Goal: Task Accomplishment & Management: Complete application form

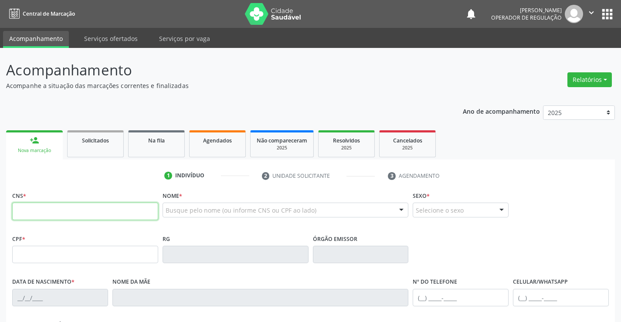
click at [55, 216] on input "text" at bounding box center [85, 211] width 146 height 17
type input "708 7081 3563 6796"
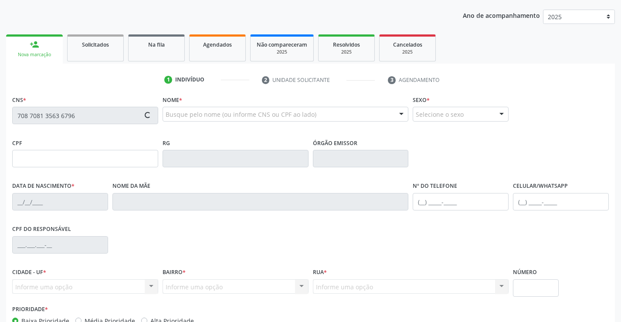
scroll to position [150, 0]
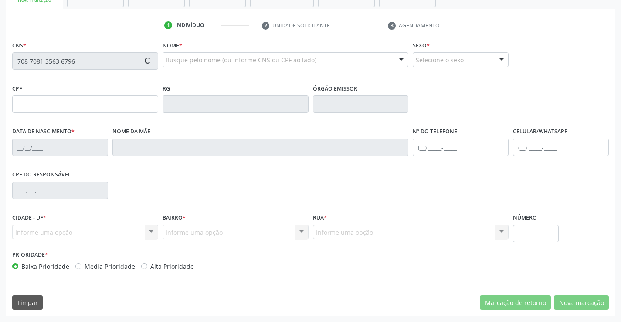
type input "0804299048"
type input "1[DATE]"
type input "227.760.858-00"
type input "S/N"
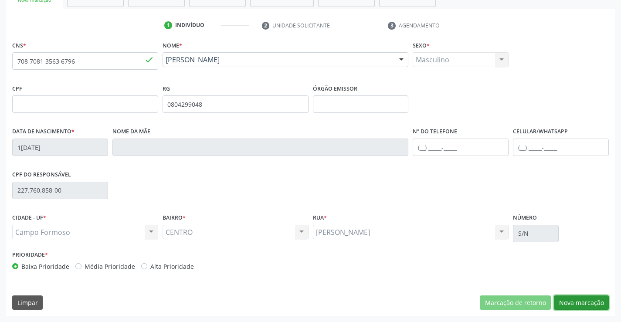
click at [578, 303] on button "Nova marcação" at bounding box center [581, 302] width 55 height 15
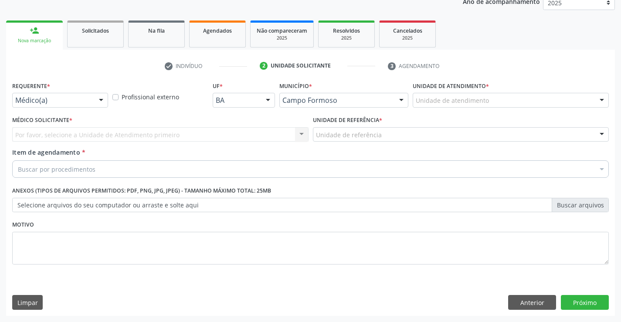
scroll to position [110, 0]
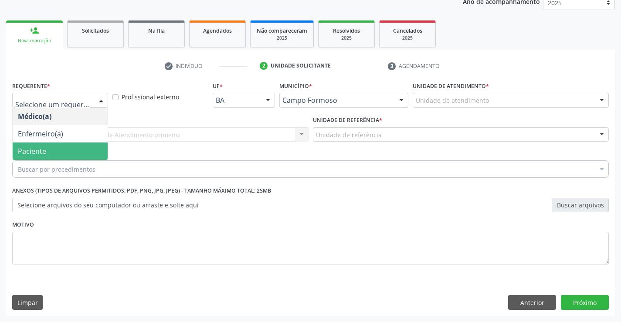
click at [50, 150] on span "Paciente" at bounding box center [60, 150] width 95 height 17
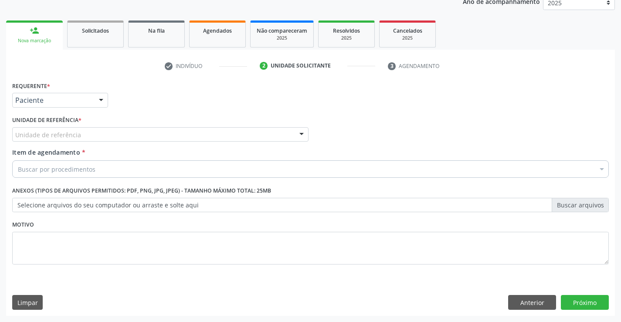
click at [109, 132] on div "Unidade de referência" at bounding box center [160, 134] width 296 height 15
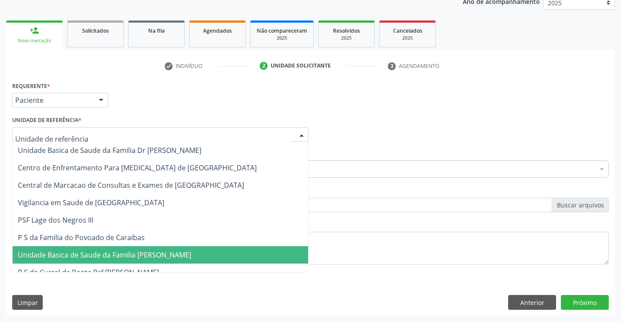
click at [120, 260] on span "Unidade Basica de Saude da Familia [PERSON_NAME]" at bounding box center [160, 254] width 295 height 17
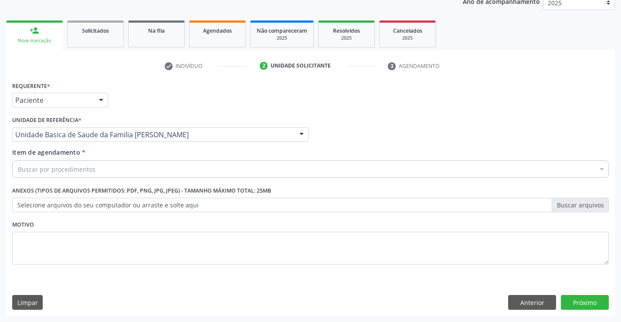
click at [118, 163] on div "Buscar por procedimentos" at bounding box center [310, 168] width 596 height 17
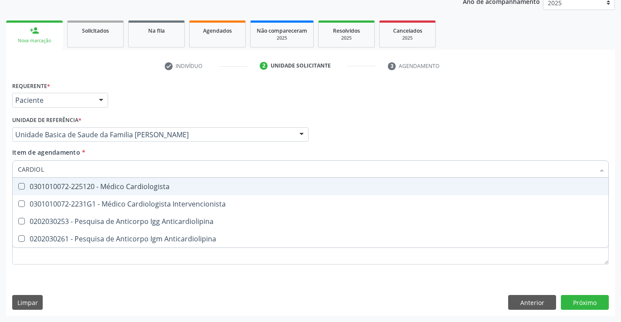
type input "CARDIOLO"
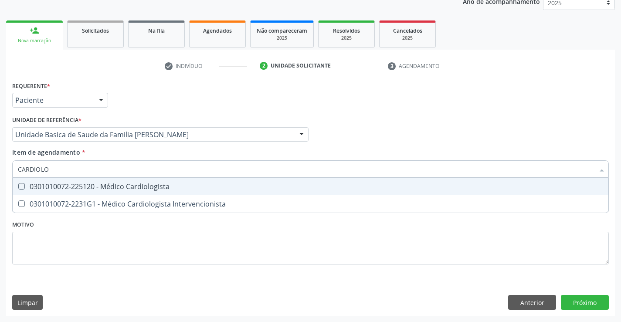
click at [125, 189] on div "0301010072-225120 - Médico Cardiologista" at bounding box center [310, 186] width 585 height 7
checkbox Cardiologista "true"
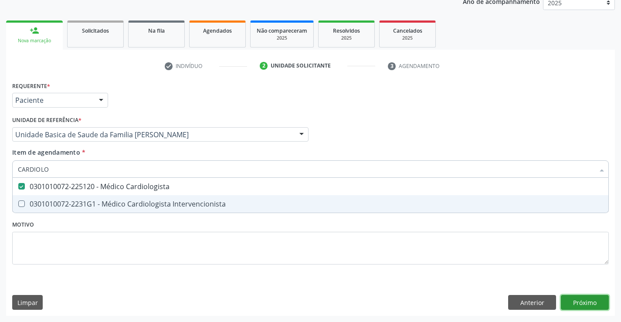
click at [587, 302] on div "Requerente * Paciente Médico(a) Enfermeiro(a) Paciente Nenhum resultado encontr…" at bounding box center [310, 197] width 608 height 236
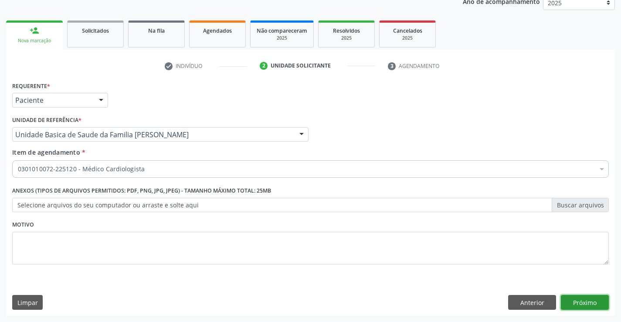
click at [582, 302] on button "Próximo" at bounding box center [585, 302] width 48 height 15
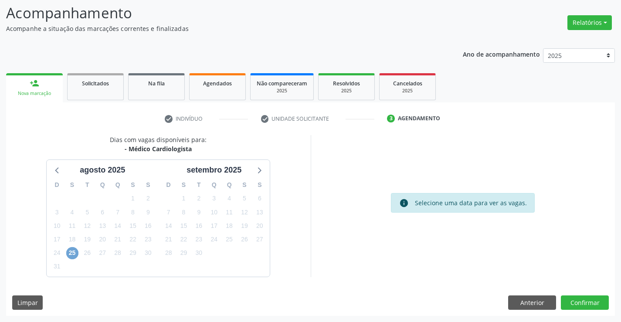
click at [72, 252] on span "25" at bounding box center [72, 253] width 12 height 12
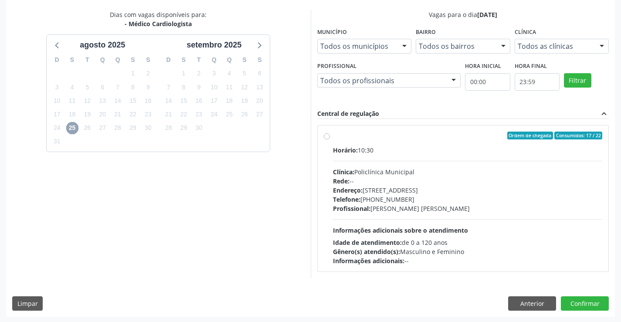
scroll to position [183, 0]
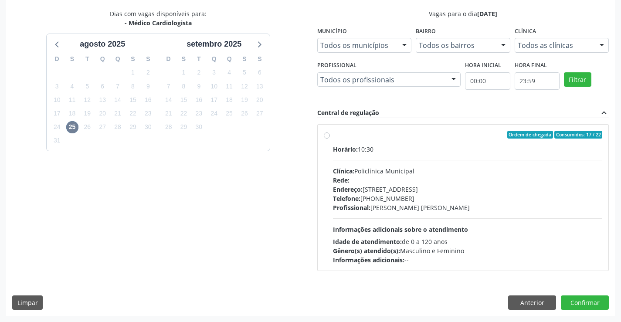
click at [409, 170] on div "Clínica: Policlínica Municipal" at bounding box center [468, 170] width 270 height 9
click at [330, 138] on input "Ordem de chegada Consumidos: 17 / 22 Horário: 10:30 Clínica: Policlínica Munici…" at bounding box center [327, 135] width 6 height 8
radio input "true"
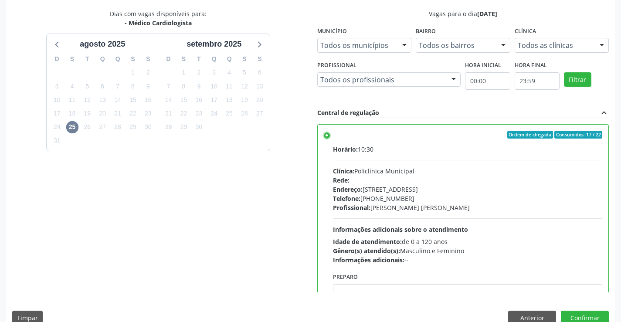
scroll to position [199, 0]
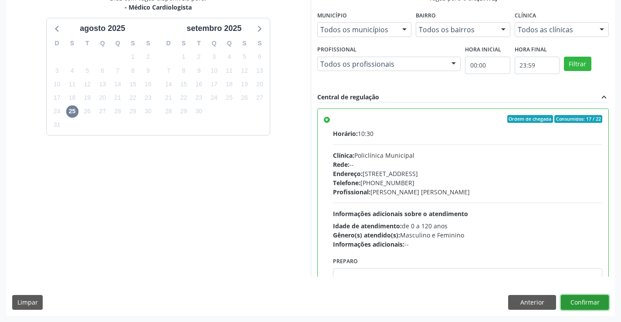
click at [575, 304] on button "Confirmar" at bounding box center [585, 302] width 48 height 15
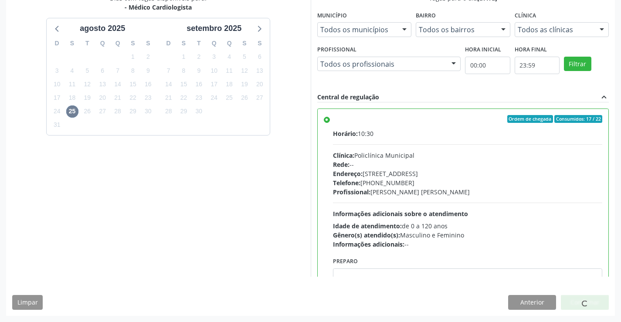
scroll to position [0, 0]
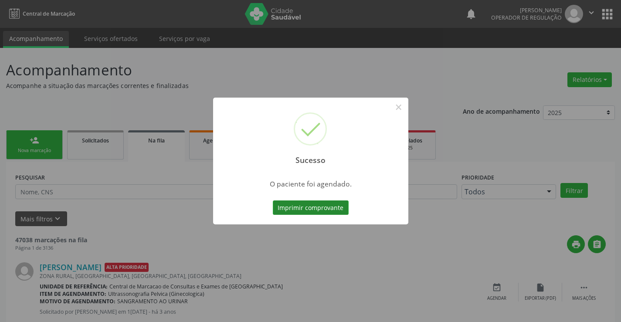
click at [331, 205] on button "Imprimir comprovante" at bounding box center [311, 207] width 76 height 15
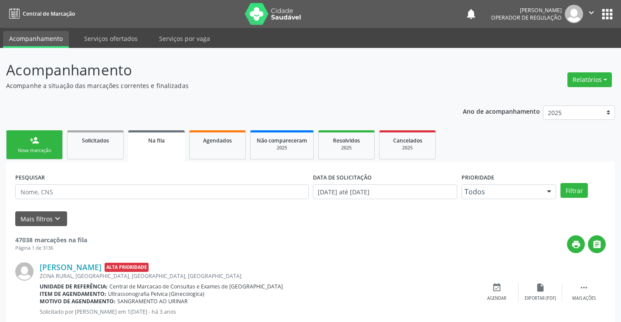
click at [39, 149] on div "Nova marcação" at bounding box center [35, 150] width 44 height 7
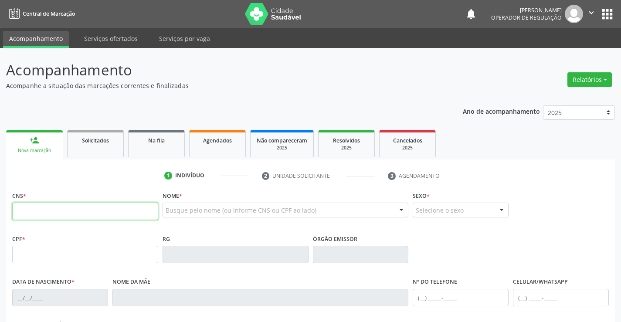
click at [44, 213] on input "text" at bounding box center [85, 211] width 146 height 17
type input "700 0072 3813 7407"
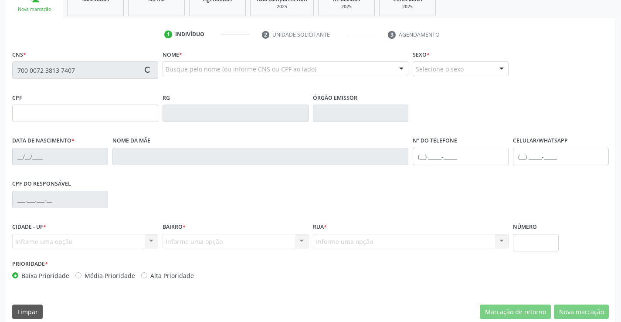
scroll to position [150, 0]
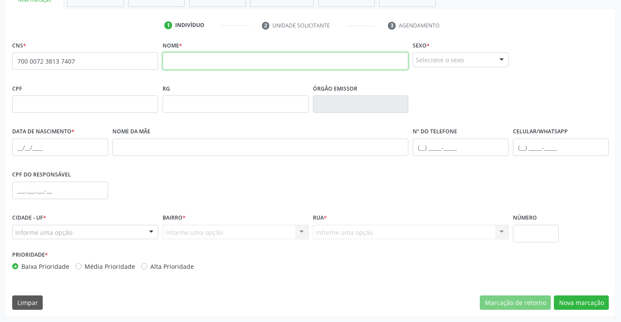
click at [219, 58] on input "text" at bounding box center [285, 60] width 246 height 17
type input "[PERSON_NAME]"
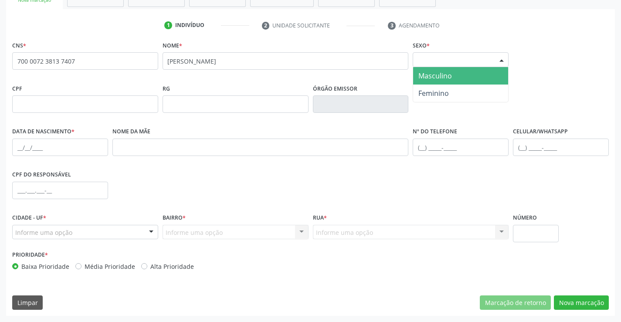
click at [450, 60] on div "Selecione o sexo" at bounding box center [460, 59] width 96 height 15
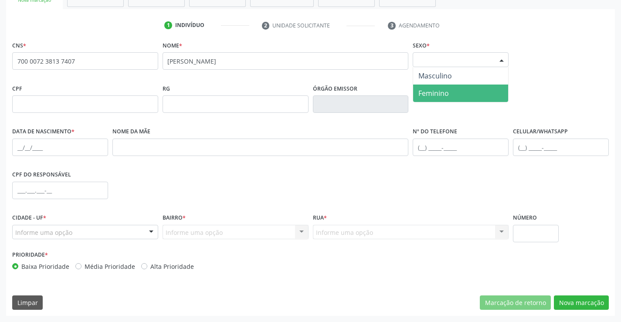
click at [451, 93] on span "Feminino" at bounding box center [460, 92] width 95 height 17
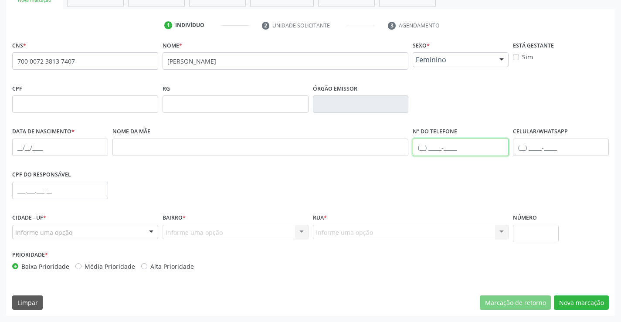
click at [429, 146] on input "text" at bounding box center [460, 146] width 96 height 17
type input "[PHONE_NUMBER]"
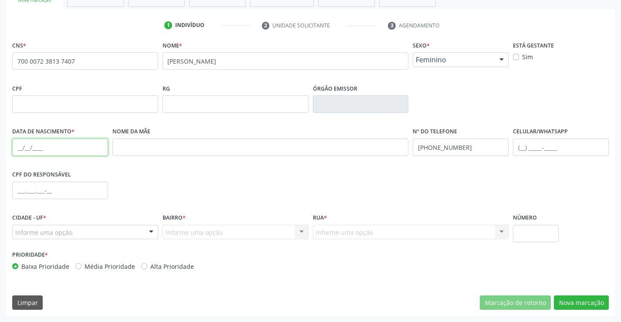
click at [35, 147] on input "text" at bounding box center [60, 146] width 96 height 17
type input "2[DATE]"
click at [92, 233] on div "Informe uma opção" at bounding box center [85, 232] width 146 height 15
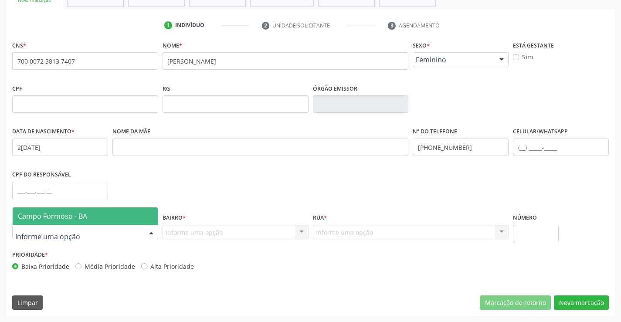
click at [76, 217] on span "Campo Formoso - BA" at bounding box center [52, 216] width 69 height 10
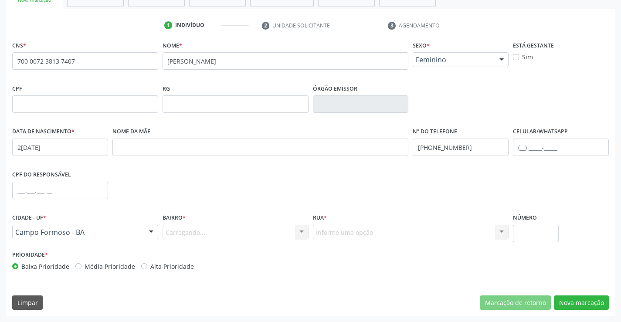
click at [204, 234] on div "Carregando... Nenhum resultado encontrado para: " " Nenhuma opção encontrada. D…" at bounding box center [235, 232] width 146 height 15
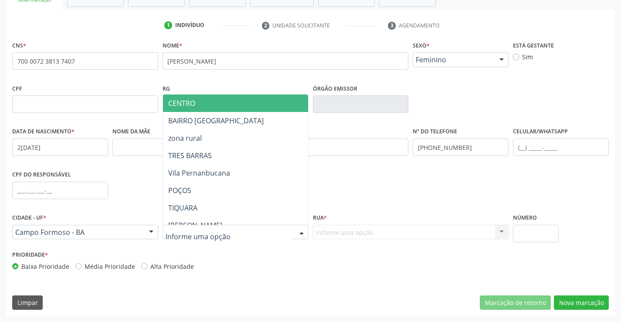
drag, startPoint x: 179, startPoint y: 230, endPoint x: 182, endPoint y: 233, distance: 4.6
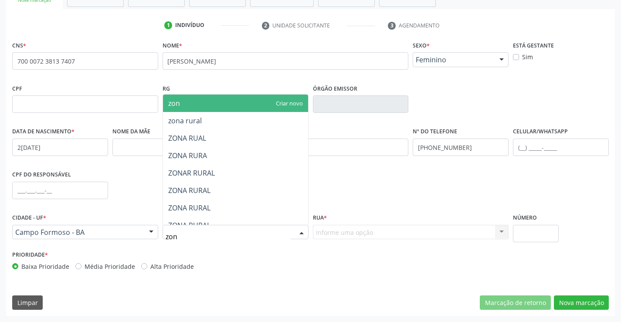
type input "zona"
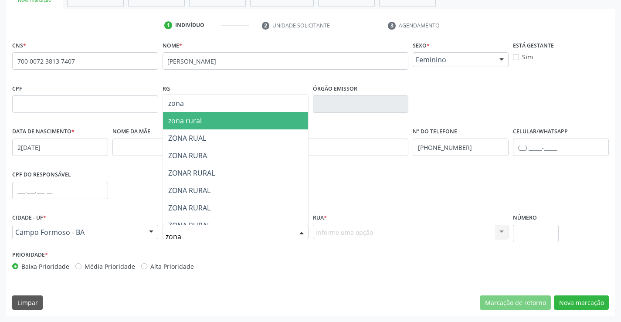
click at [198, 116] on span "zona rural" at bounding box center [185, 121] width 34 height 10
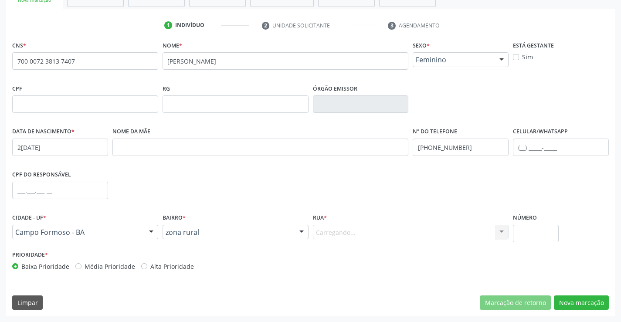
click at [333, 233] on div "Carregando... Nenhum resultado encontrado para: " " Nenhuma opção encontrada. D…" at bounding box center [411, 232] width 196 height 15
click at [322, 233] on div "Carregando... Nenhum resultado encontrado para: " " Nenhuma opção encontrada. D…" at bounding box center [411, 232] width 196 height 15
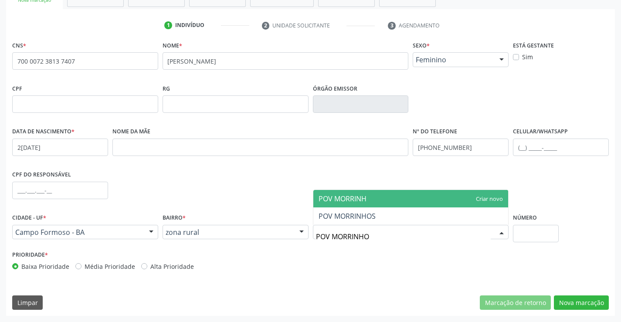
type input "POV MORRINHOS"
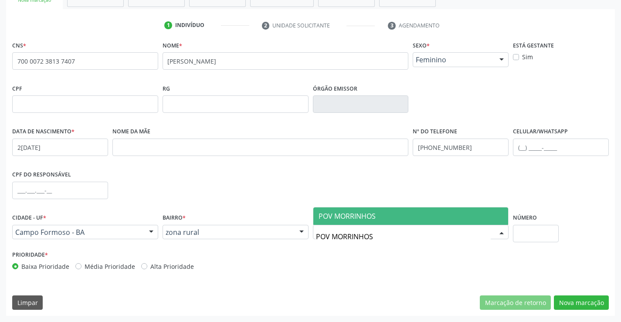
click at [333, 211] on span "POV MORRINHOS" at bounding box center [346, 216] width 57 height 10
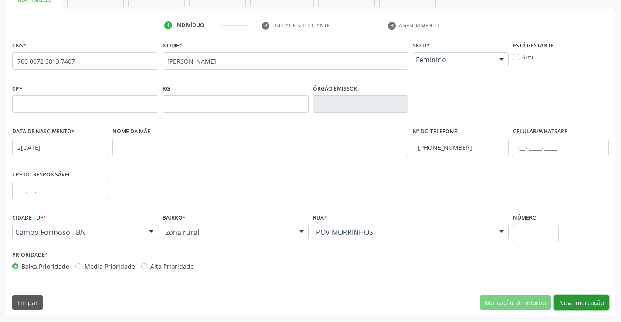
click at [584, 299] on button "Nova marcação" at bounding box center [581, 302] width 55 height 15
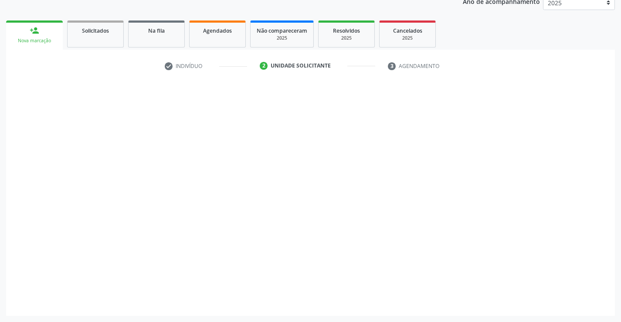
scroll to position [110, 0]
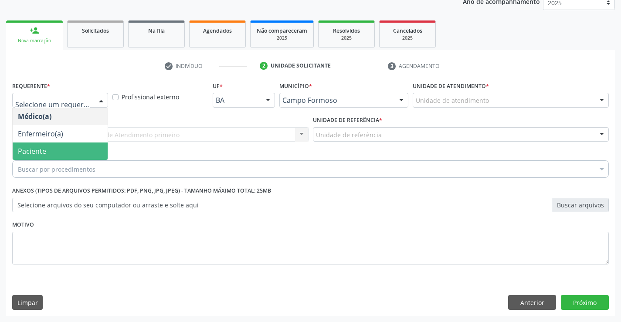
click at [38, 152] on span "Paciente" at bounding box center [32, 151] width 28 height 10
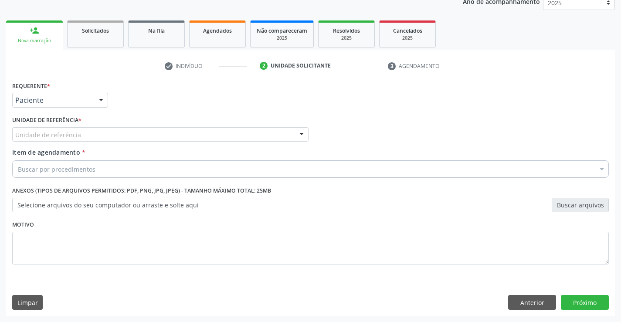
drag, startPoint x: 96, startPoint y: 135, endPoint x: 95, endPoint y: 148, distance: 13.2
click at [96, 135] on div "Unidade de referência" at bounding box center [160, 134] width 296 height 15
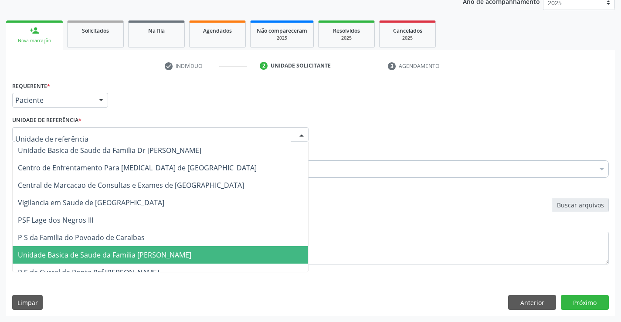
click at [105, 258] on span "Unidade Basica de Saude da Familia [PERSON_NAME]" at bounding box center [104, 255] width 173 height 10
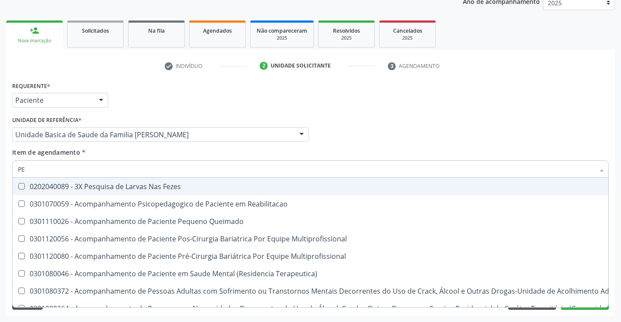
type input "P"
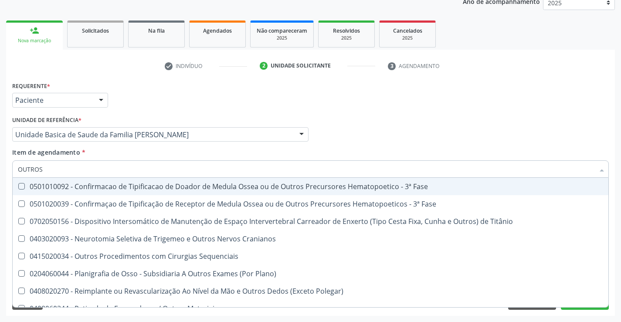
type input "OUTROS P"
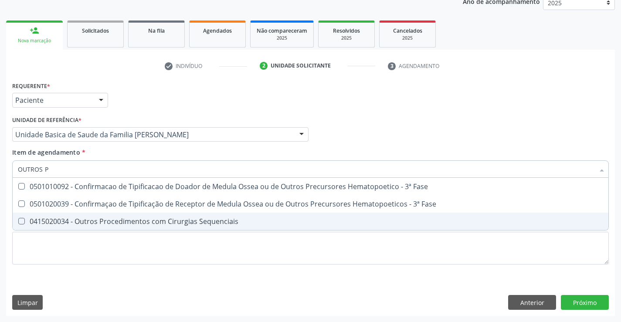
drag, startPoint x: 126, startPoint y: 220, endPoint x: 30, endPoint y: 210, distance: 96.3
click at [124, 221] on div "0415020034 - Outros Procedimentos com Cirurgias Sequenciais" at bounding box center [310, 221] width 585 height 7
checkbox Sequenciais "true"
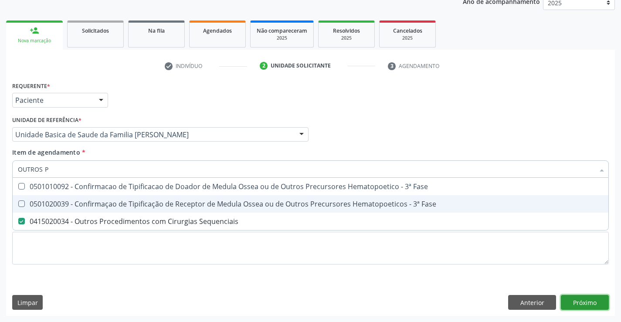
click at [577, 304] on div "Requerente * Paciente Médico(a) Enfermeiro(a) Paciente Nenhum resultado encontr…" at bounding box center [310, 197] width 608 height 236
checkbox Fase "true"
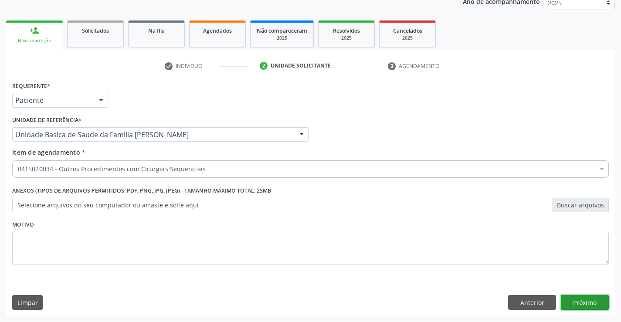
click at [587, 299] on button "Próximo" at bounding box center [585, 302] width 48 height 15
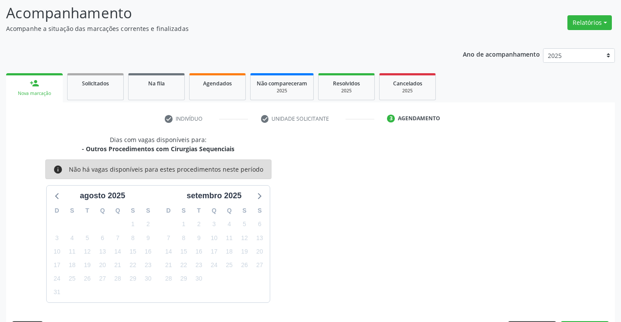
scroll to position [83, 0]
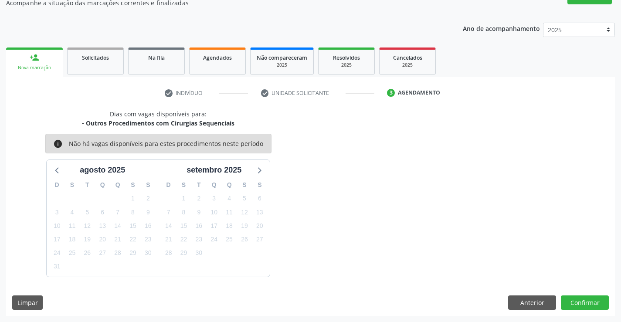
click at [597, 293] on div "Dias com vagas disponíveis para: - Outros Procedimentos com Cirurgias Sequencia…" at bounding box center [310, 212] width 608 height 206
click at [590, 304] on button "Confirmar" at bounding box center [585, 302] width 48 height 15
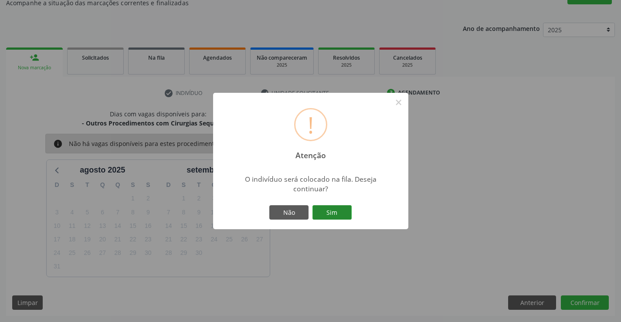
click at [335, 212] on button "Sim" at bounding box center [331, 212] width 39 height 15
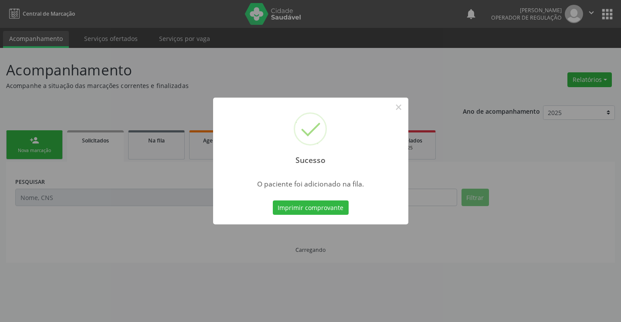
scroll to position [0, 0]
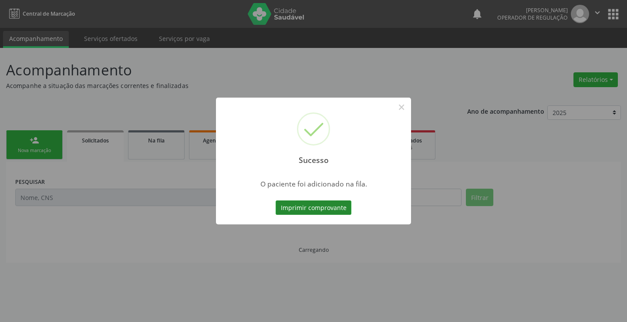
click at [328, 204] on button "Imprimir comprovante" at bounding box center [314, 207] width 76 height 15
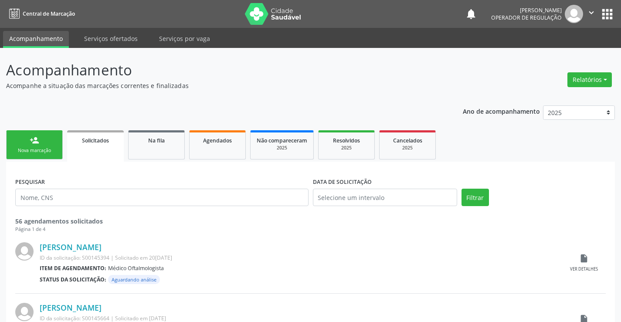
click at [35, 139] on div "person_add" at bounding box center [35, 140] width 10 height 10
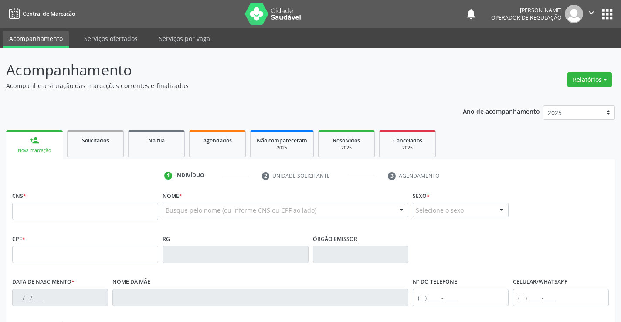
drag, startPoint x: 45, startPoint y: 222, endPoint x: 37, endPoint y: 210, distance: 13.9
click at [43, 221] on fieldset "CNS *" at bounding box center [85, 207] width 146 height 37
click at [37, 210] on input "text" at bounding box center [85, 211] width 146 height 17
type input "702 8036 8905 3564"
type input "0834525321"
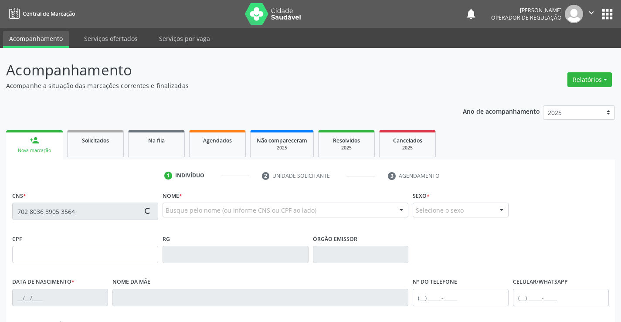
type input "[DATE]"
type input "[PHONE_NUMBER]"
type input "998.354.875-53"
type input "S/N"
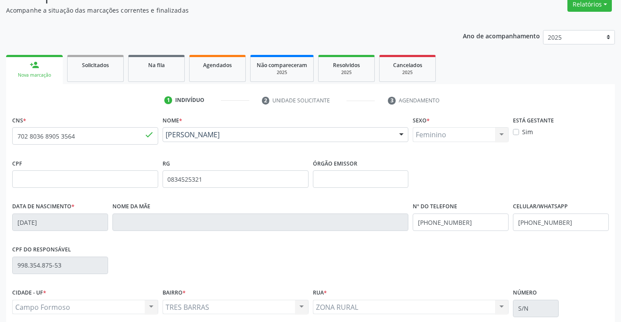
scroll to position [150, 0]
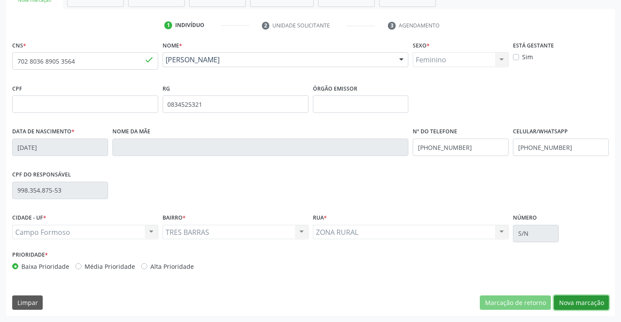
click at [581, 296] on button "Nova marcação" at bounding box center [581, 302] width 55 height 15
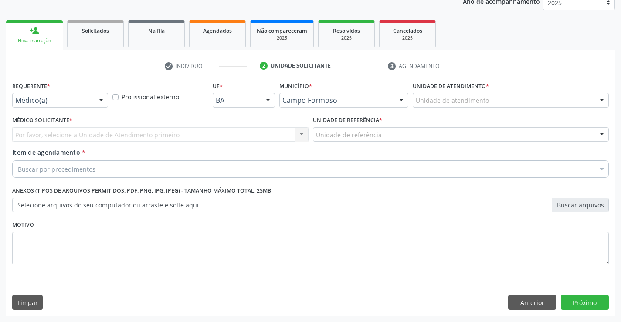
scroll to position [110, 0]
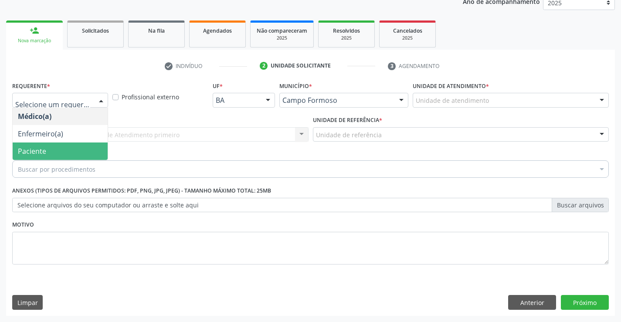
click at [33, 149] on span "Paciente" at bounding box center [32, 151] width 28 height 10
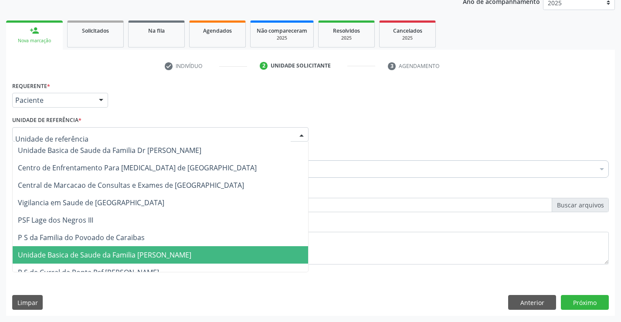
click at [70, 258] on span "Unidade Basica de Saude da Familia [PERSON_NAME]" at bounding box center [104, 255] width 173 height 10
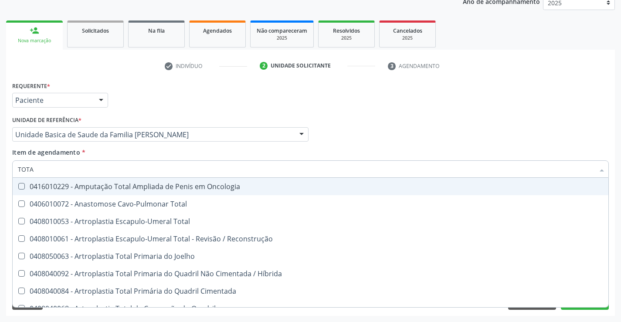
type input "TOTAL"
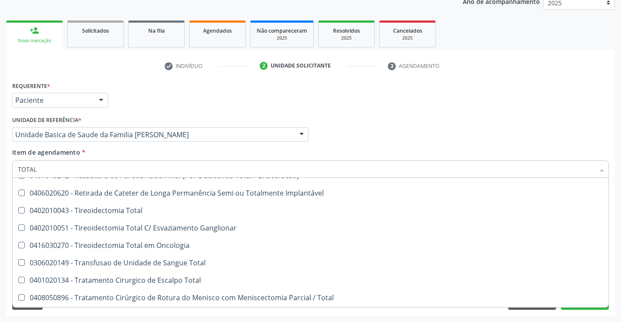
scroll to position [1421, 0]
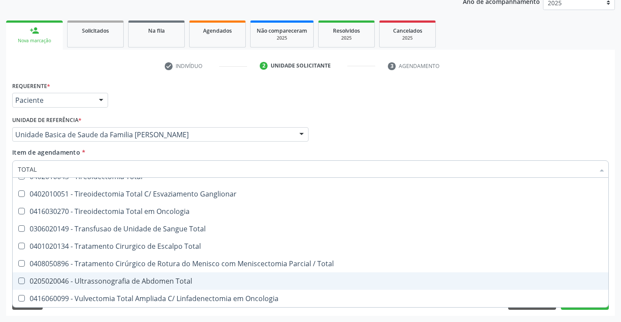
click at [116, 279] on div "0205020046 - Ultrassonografia de Abdomen Total" at bounding box center [310, 280] width 585 height 7
checkbox Total "true"
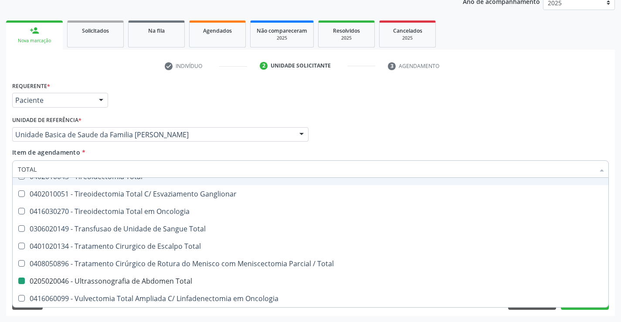
click at [551, 123] on div "Médico Solicitante Por favor, selecione a Unidade de Atendimento primeiro Nenhu…" at bounding box center [310, 131] width 601 height 34
checkbox Total "true"
checkbox Total "false"
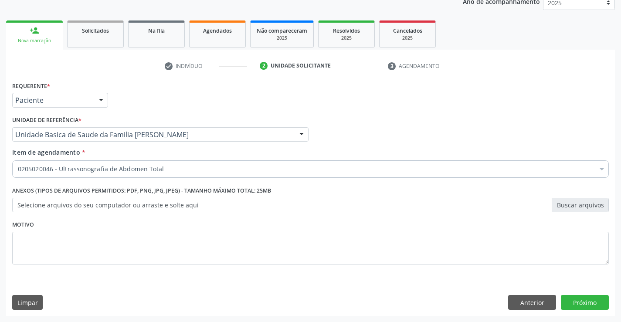
scroll to position [0, 0]
click at [585, 301] on button "Próximo" at bounding box center [585, 302] width 48 height 15
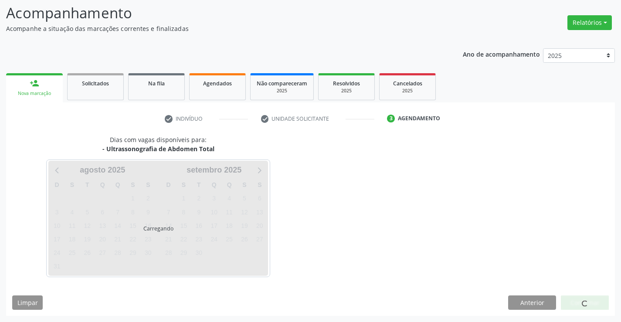
scroll to position [57, 0]
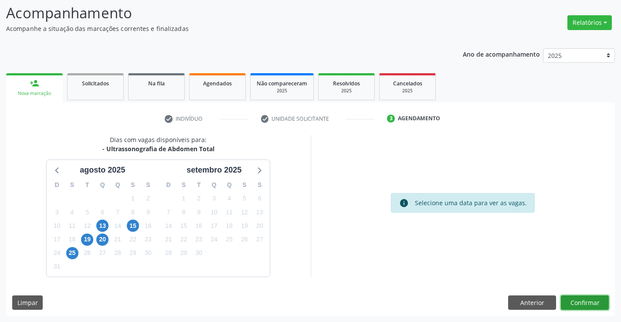
click at [583, 304] on button "Confirmar" at bounding box center [585, 302] width 48 height 15
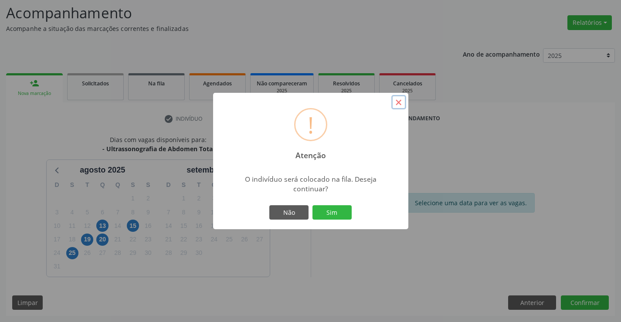
click at [400, 101] on button "×" at bounding box center [398, 102] width 15 height 15
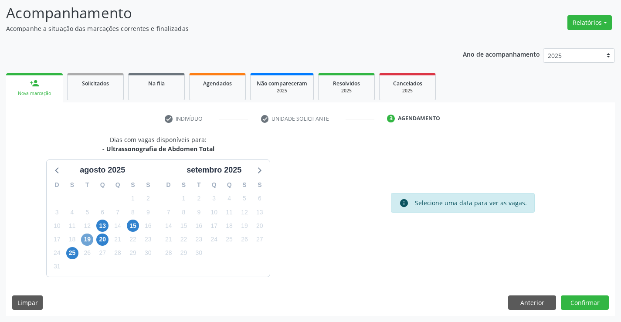
click at [86, 240] on span "19" at bounding box center [87, 239] width 12 height 12
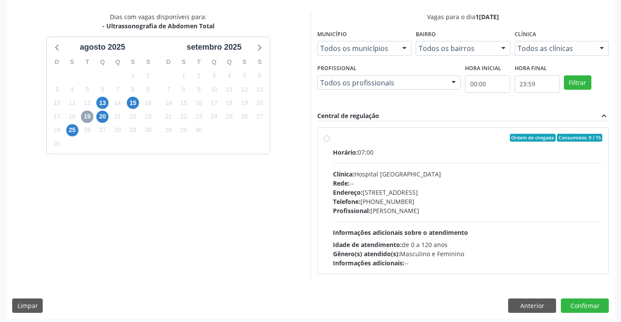
scroll to position [183, 0]
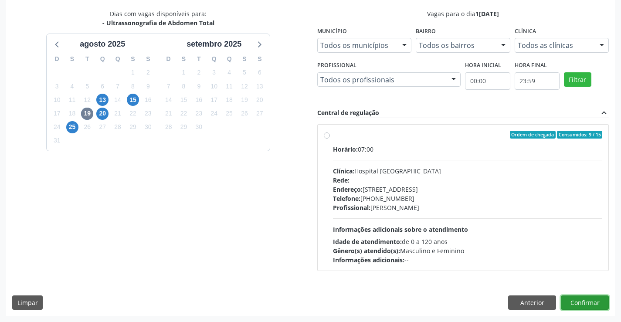
click at [584, 299] on button "Confirmar" at bounding box center [585, 302] width 48 height 15
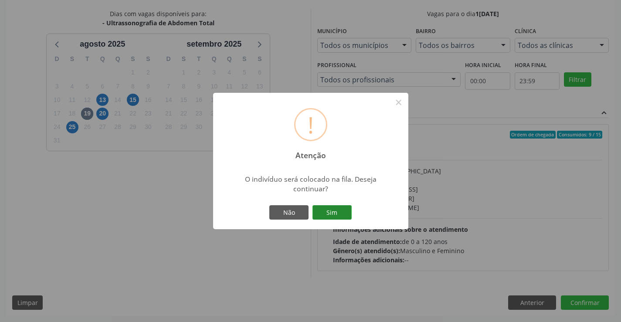
click at [341, 216] on button "Sim" at bounding box center [331, 212] width 39 height 15
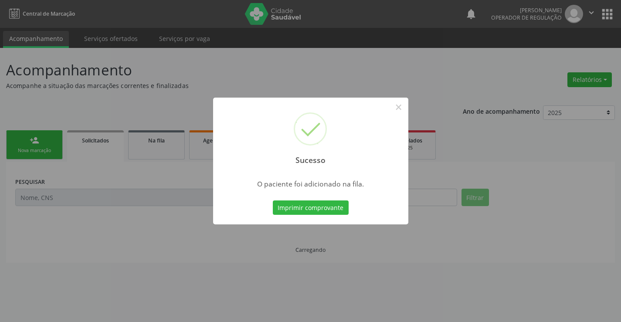
scroll to position [0, 0]
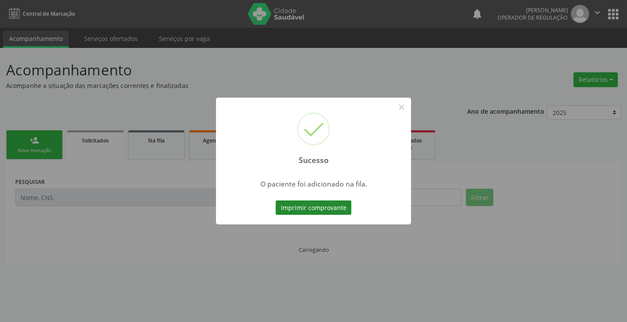
click at [329, 205] on button "Imprimir comprovante" at bounding box center [314, 207] width 76 height 15
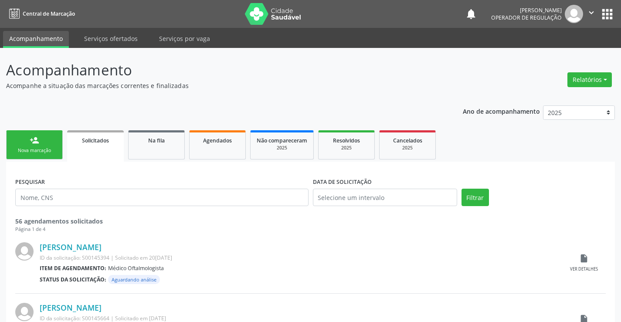
click at [37, 150] on div "Nova marcação" at bounding box center [35, 150] width 44 height 7
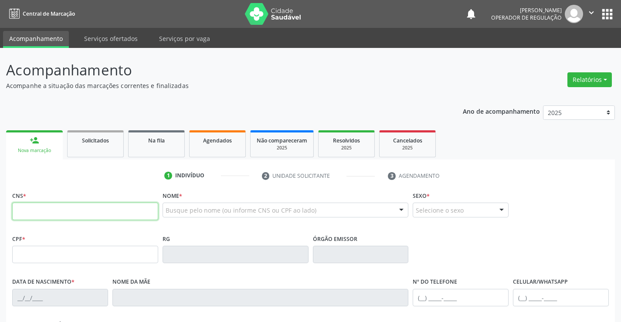
click at [44, 209] on input "text" at bounding box center [85, 211] width 146 height 17
type input "708 6061 1717 9590"
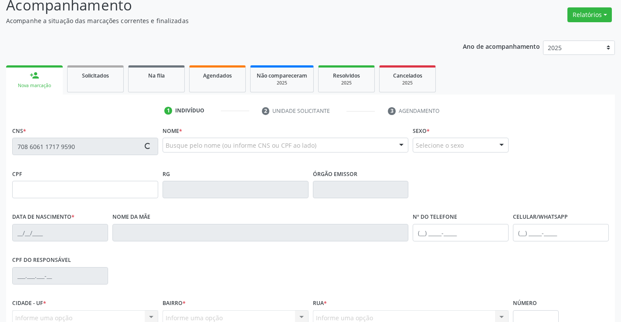
scroll to position [150, 0]
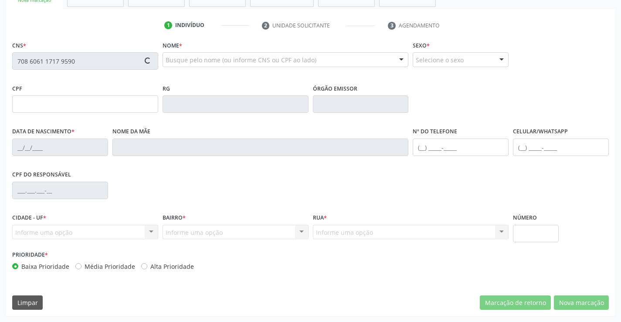
type input "1165514451"
type input "[DATE]"
type input "[PHONE_NUMBER]"
type input "002.536.835-48"
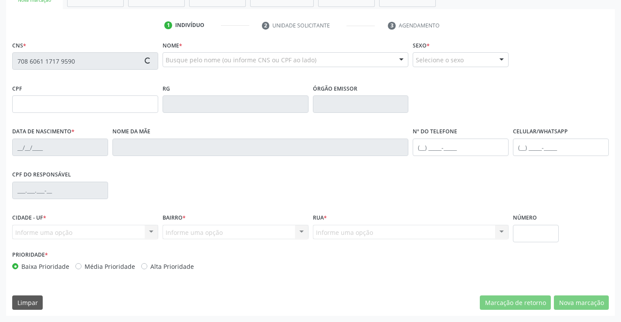
type input "20"
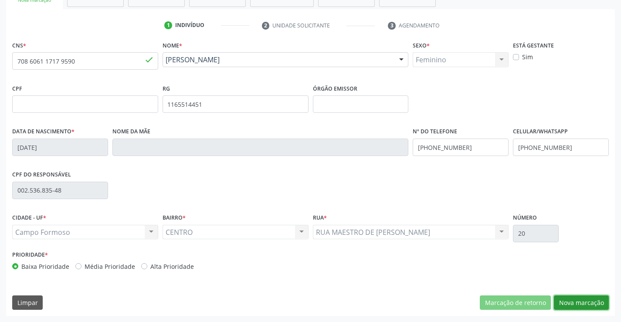
click at [574, 303] on button "Nova marcação" at bounding box center [581, 302] width 55 height 15
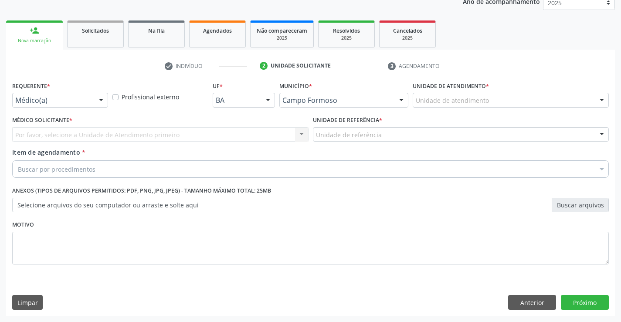
click at [77, 107] on div "Médico(a) Médico(a) Enfermeiro(a) Paciente Nenhum resultado encontrado para: " …" at bounding box center [60, 100] width 96 height 15
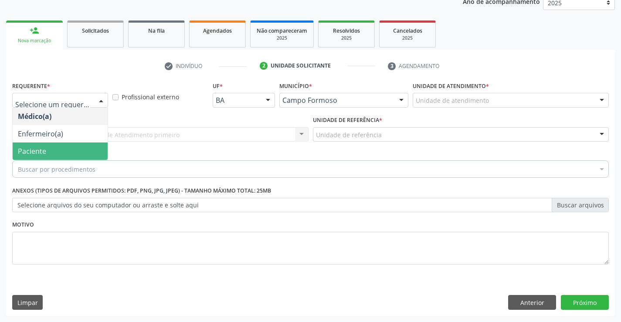
click at [50, 152] on span "Paciente" at bounding box center [60, 150] width 95 height 17
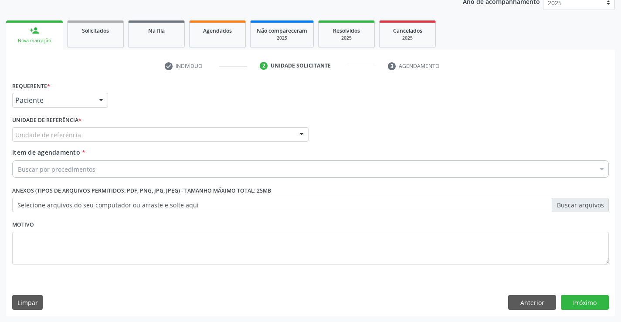
click at [91, 134] on div "Unidade de referência" at bounding box center [160, 134] width 296 height 15
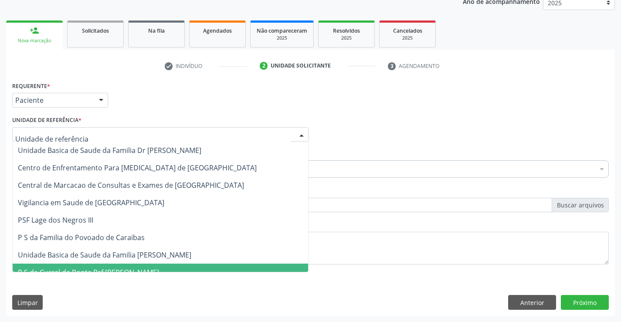
click at [114, 261] on span "Unidade Basica de Saude da Familia [PERSON_NAME]" at bounding box center [160, 254] width 295 height 17
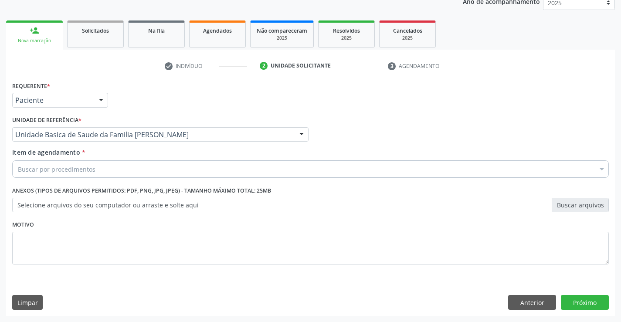
click at [98, 168] on div "Buscar por procedimentos" at bounding box center [310, 168] width 596 height 17
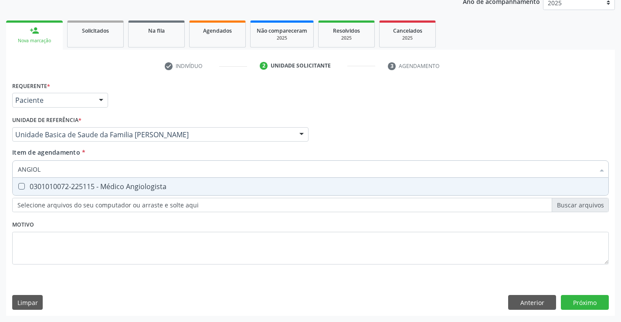
type input "ANGIOLO"
click at [104, 181] on span "0301010072-225115 - Médico Angiologista" at bounding box center [310, 186] width 595 height 17
checkbox Angiologista "true"
click at [580, 303] on div "Requerente * Paciente Médico(a) Enfermeiro(a) Paciente Nenhum resultado encontr…" at bounding box center [310, 197] width 608 height 236
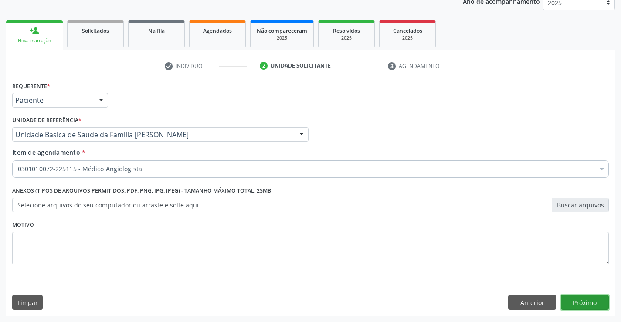
click at [576, 307] on button "Próximo" at bounding box center [585, 302] width 48 height 15
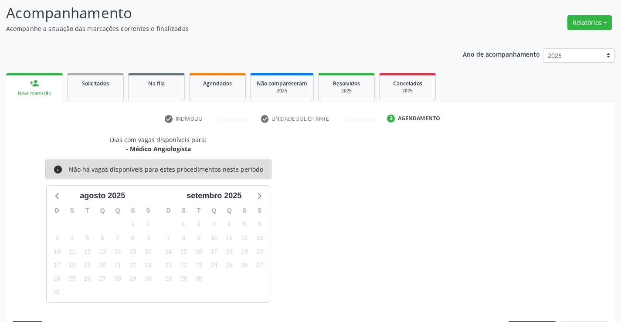
scroll to position [83, 0]
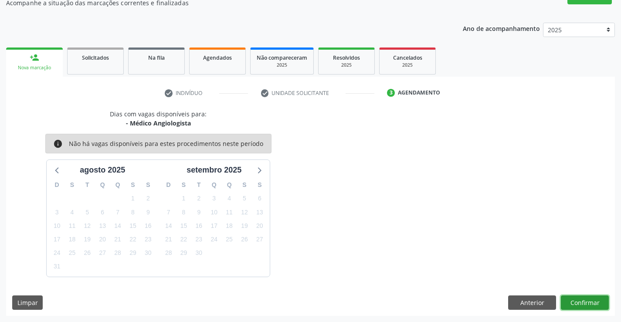
click at [585, 304] on button "Confirmar" at bounding box center [585, 302] width 48 height 15
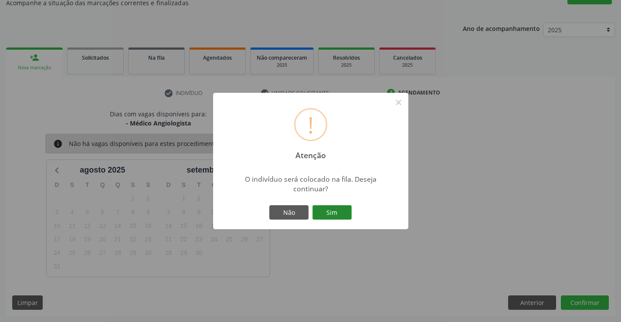
click at [340, 205] on button "Sim" at bounding box center [331, 212] width 39 height 15
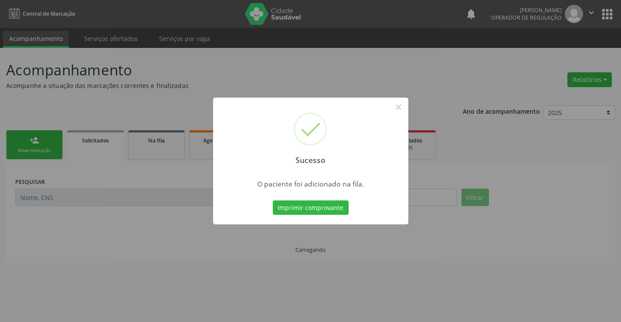
scroll to position [0, 0]
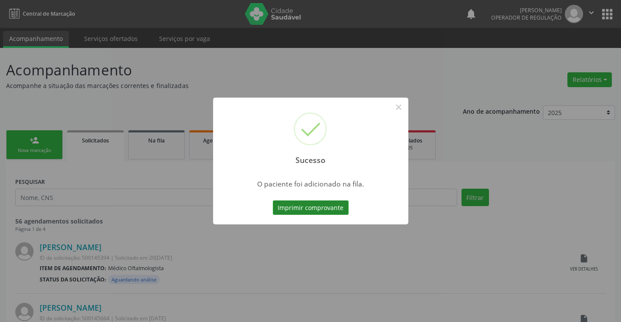
click at [300, 209] on button "Imprimir comprovante" at bounding box center [311, 207] width 76 height 15
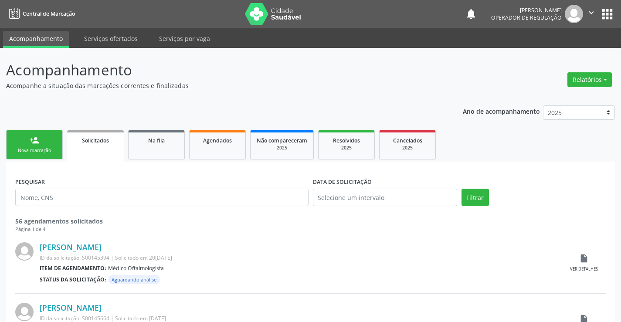
click at [41, 139] on link "person_add Nova marcação" at bounding box center [34, 144] width 57 height 29
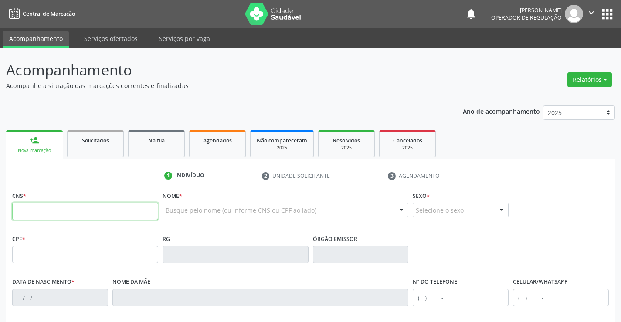
click at [62, 217] on input "text" at bounding box center [85, 211] width 146 height 17
type input "700 6034 6518 1963"
type input "617.830.565-68"
type input "0638977258"
type input "11[DATE]"
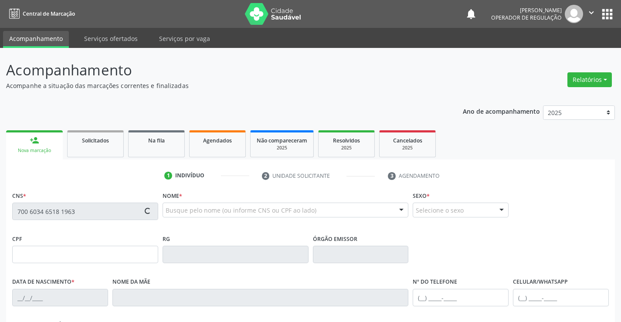
type input "[PHONE_NUMBER]"
type input "617.830.565-68"
type input "S/N"
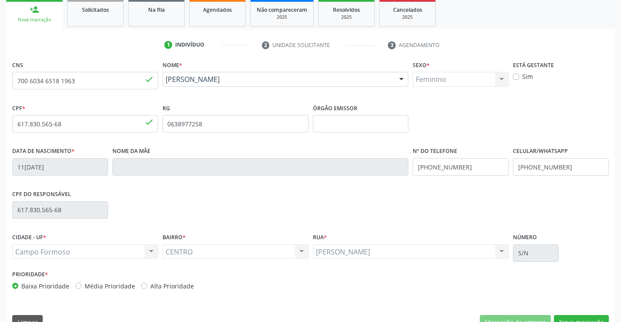
scroll to position [150, 0]
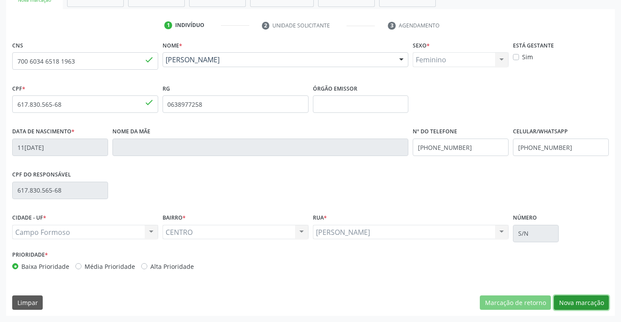
click at [572, 304] on button "Nova marcação" at bounding box center [581, 302] width 55 height 15
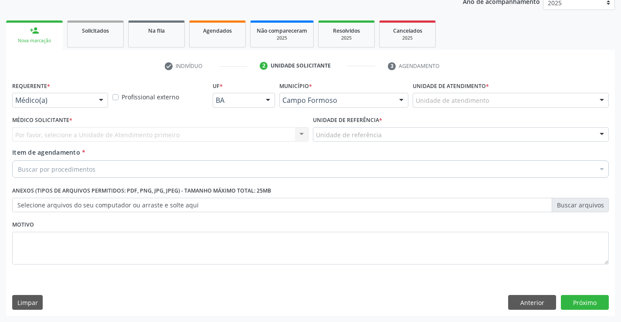
click at [93, 100] on div "Médico(a)" at bounding box center [60, 100] width 96 height 15
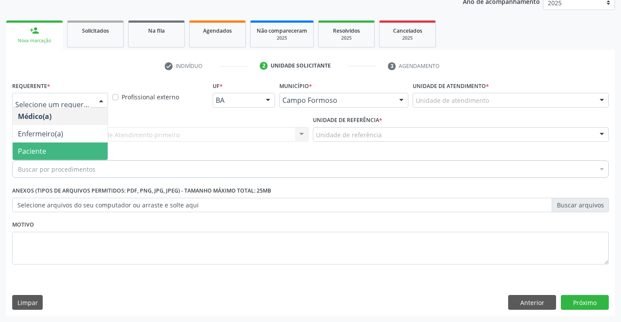
click at [34, 152] on span "Paciente" at bounding box center [32, 151] width 28 height 10
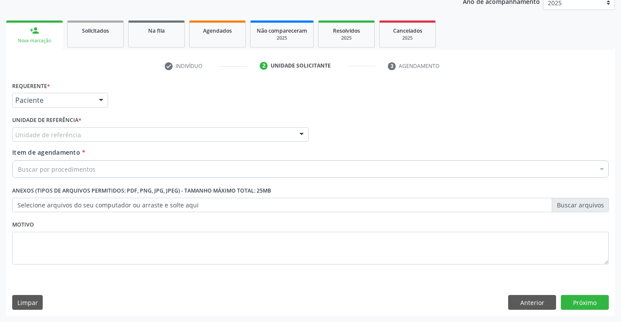
click at [111, 128] on div "Unidade de referência" at bounding box center [160, 134] width 296 height 15
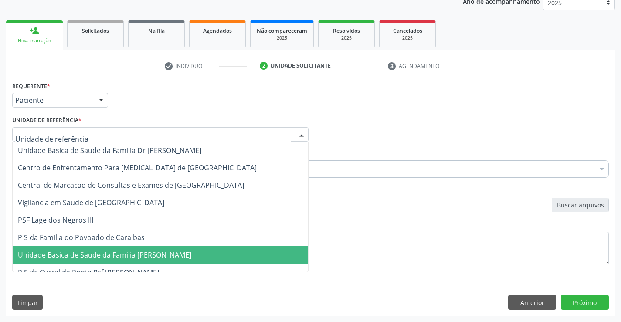
click at [131, 258] on span "Unidade Basica de Saude da Familia [PERSON_NAME]" at bounding box center [104, 255] width 173 height 10
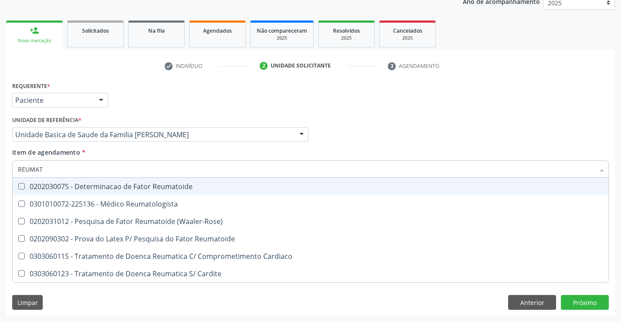
type input "REUMATO"
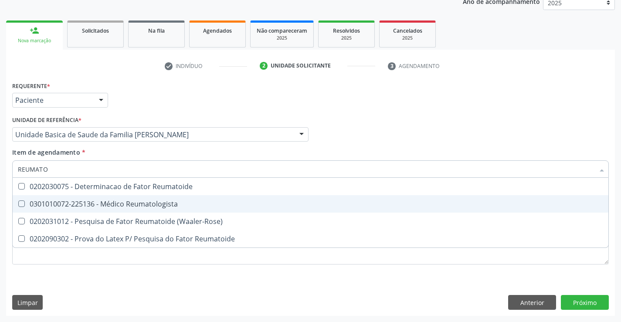
click at [124, 202] on div "0301010072-225136 - Médico Reumatologista" at bounding box center [310, 203] width 585 height 7
checkbox Reumatologista "true"
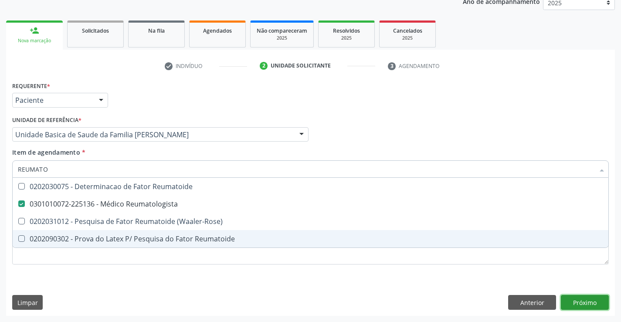
click at [588, 302] on div "Requerente * Paciente Médico(a) Enfermeiro(a) Paciente Nenhum resultado encontr…" at bounding box center [310, 197] width 608 height 236
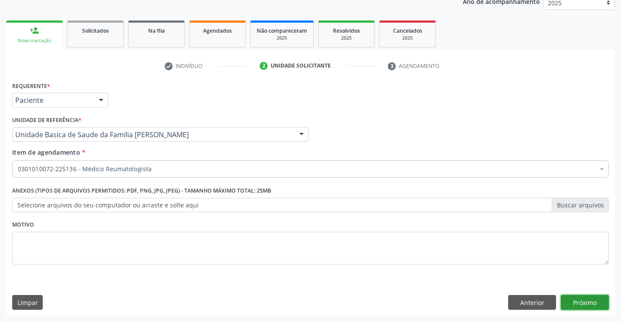
click at [580, 299] on button "Próximo" at bounding box center [585, 302] width 48 height 15
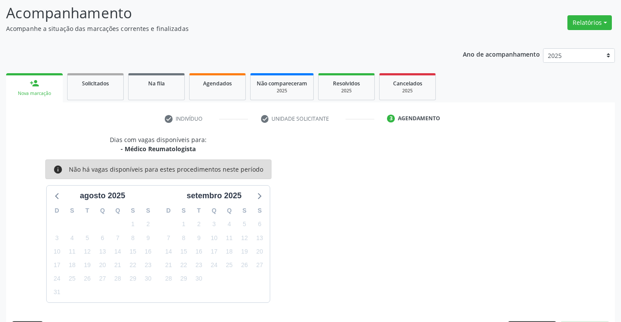
scroll to position [83, 0]
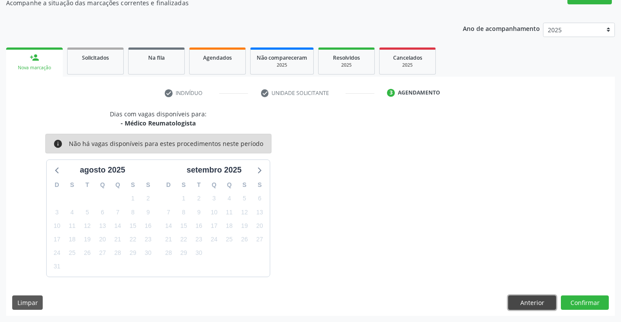
click at [525, 301] on button "Anterior" at bounding box center [532, 302] width 48 height 15
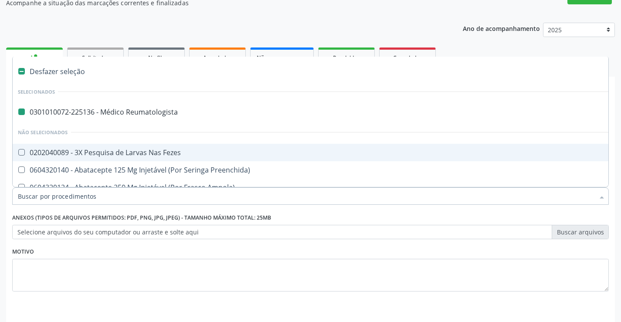
type input "N"
checkbox Reumatologista "false"
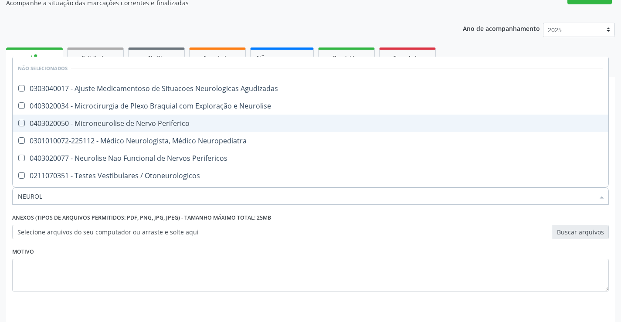
type input "NEUROLO"
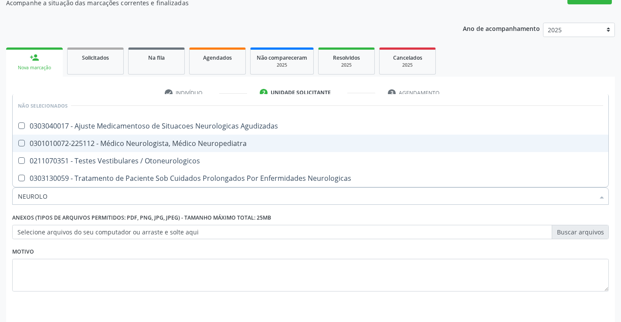
click at [171, 146] on div "0301010072-225112 - Médico Neurologista, Médico Neuropediatra" at bounding box center [310, 143] width 585 height 7
checkbox Neuropediatra "true"
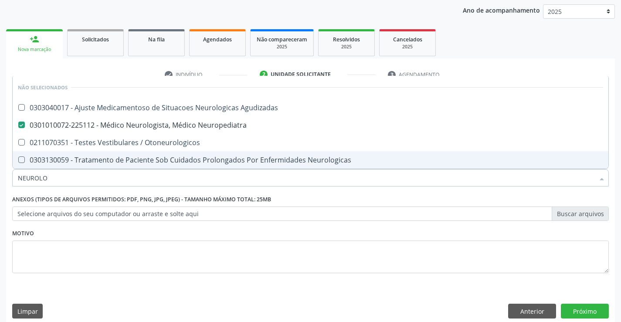
scroll to position [110, 0]
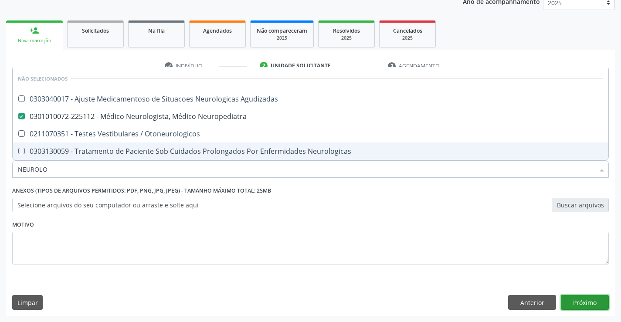
click at [585, 304] on button "Próximo" at bounding box center [585, 302] width 48 height 15
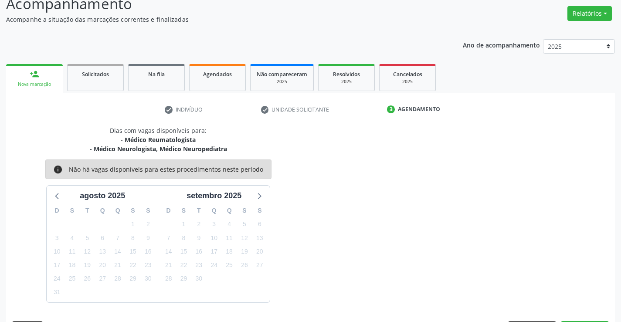
scroll to position [92, 0]
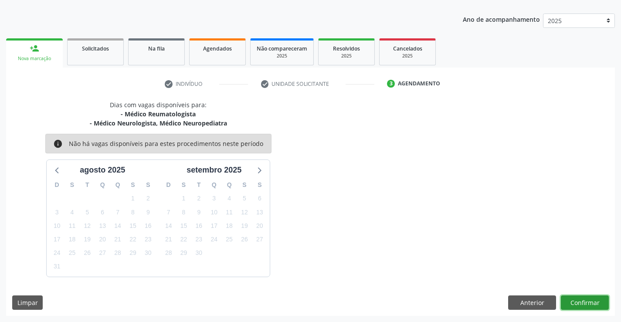
click at [582, 301] on button "Confirmar" at bounding box center [585, 302] width 48 height 15
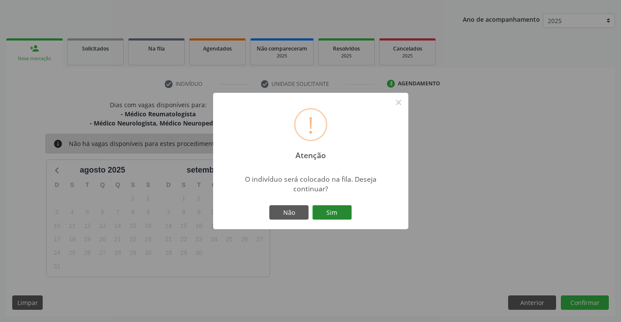
click at [338, 212] on button "Sim" at bounding box center [331, 212] width 39 height 15
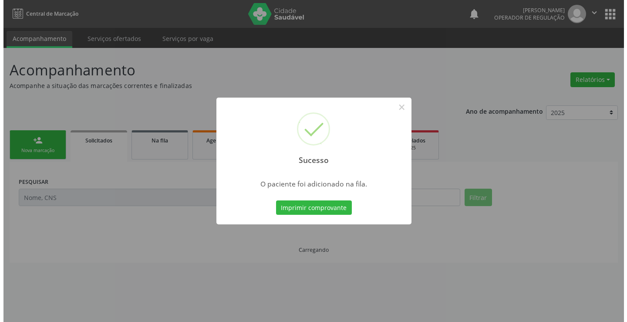
scroll to position [0, 0]
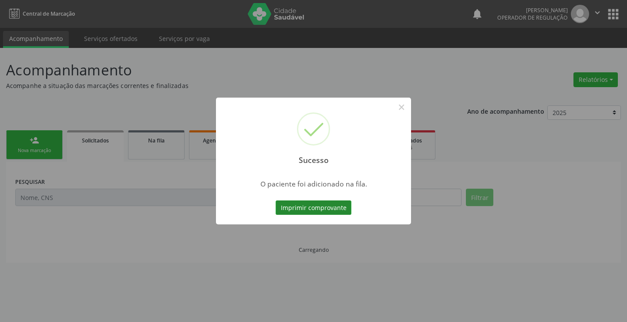
click at [325, 209] on button "Imprimir comprovante" at bounding box center [314, 207] width 76 height 15
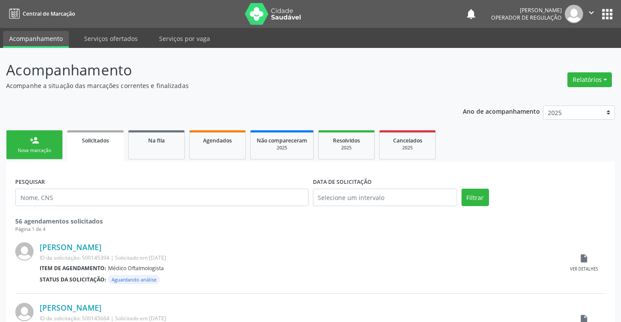
click at [588, 10] on icon "" at bounding box center [591, 13] width 10 height 10
click at [549, 54] on link "Sair" at bounding box center [569, 53] width 60 height 12
